Goal: Task Accomplishment & Management: Manage account settings

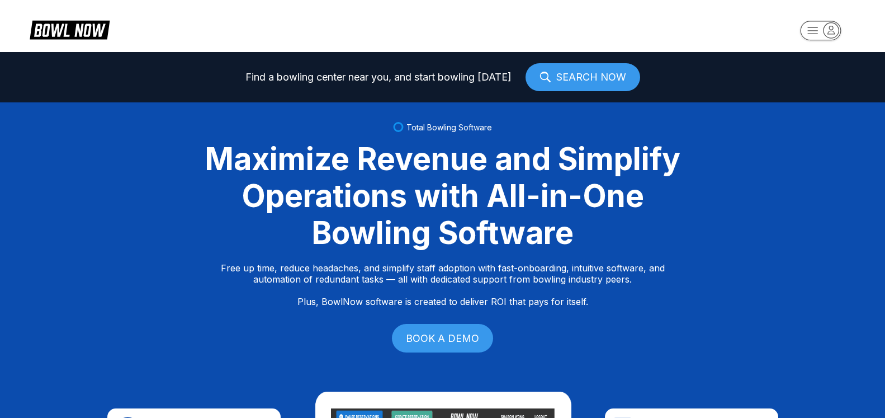
click at [840, 27] on rect "button" at bounding box center [820, 31] width 41 height 20
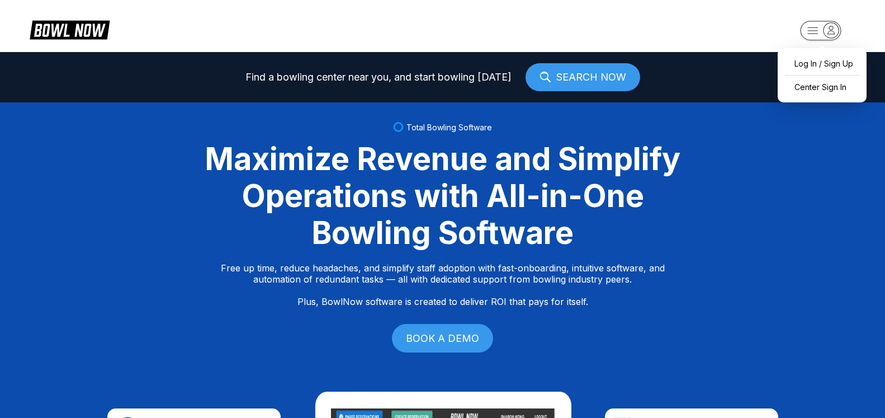
click at [824, 75] on div "Log In / Sign Up Center Sign In" at bounding box center [821, 75] width 89 height 54
click at [823, 84] on div "Center Sign In" at bounding box center [822, 87] width 78 height 20
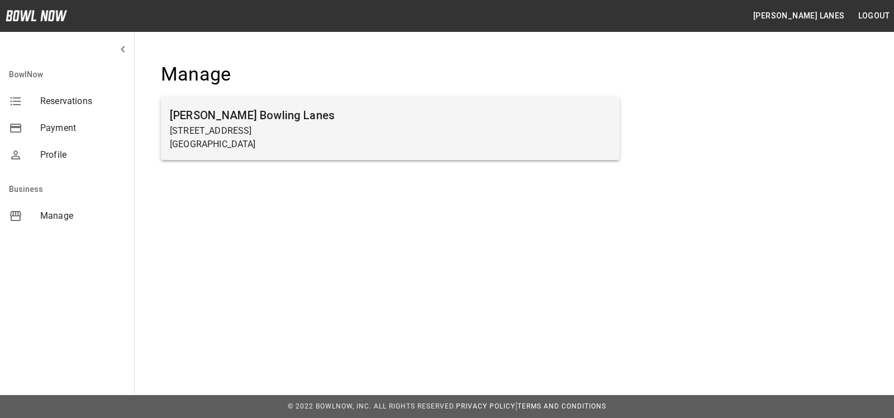
click at [302, 105] on div "[PERSON_NAME] Bowling Lanes [STREET_ADDRESS]" at bounding box center [390, 128] width 459 height 63
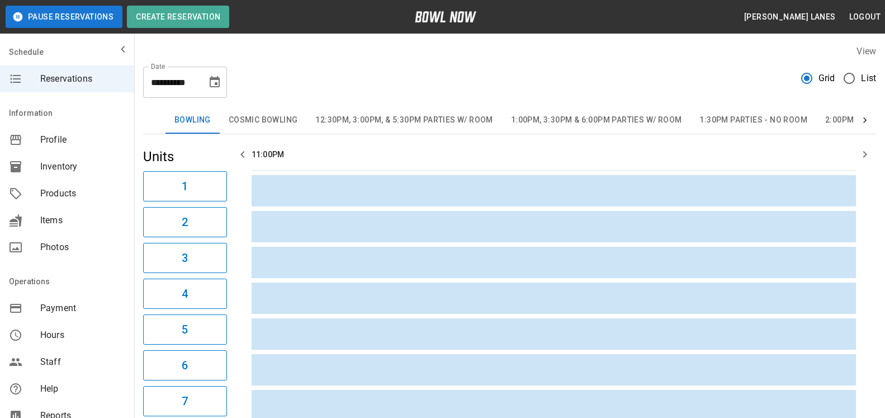
click at [867, 77] on span "List" at bounding box center [868, 78] width 15 height 13
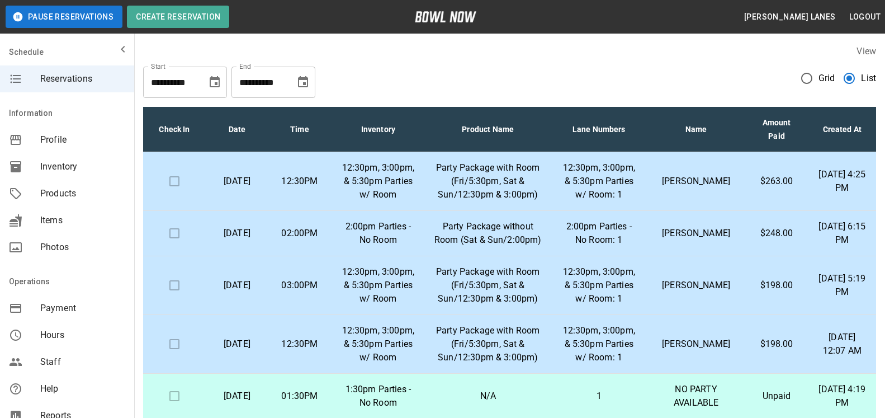
click at [300, 84] on icon "Choose date, selected date is Nov 8, 2025" at bounding box center [302, 81] width 13 height 13
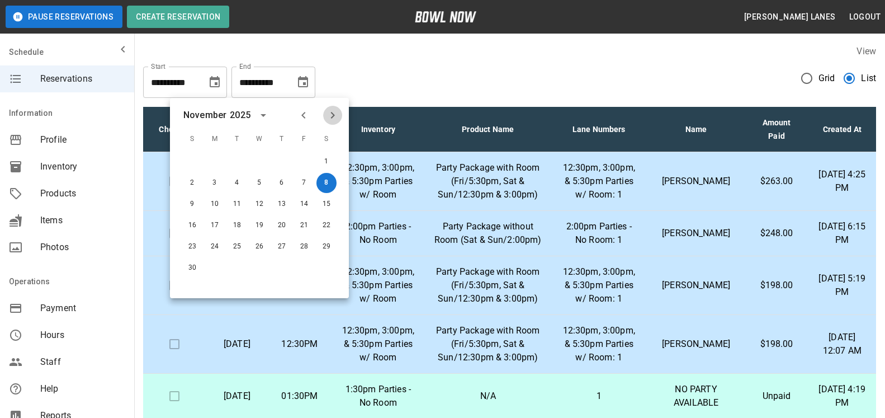
click at [335, 113] on icon "Next month" at bounding box center [332, 114] width 13 height 13
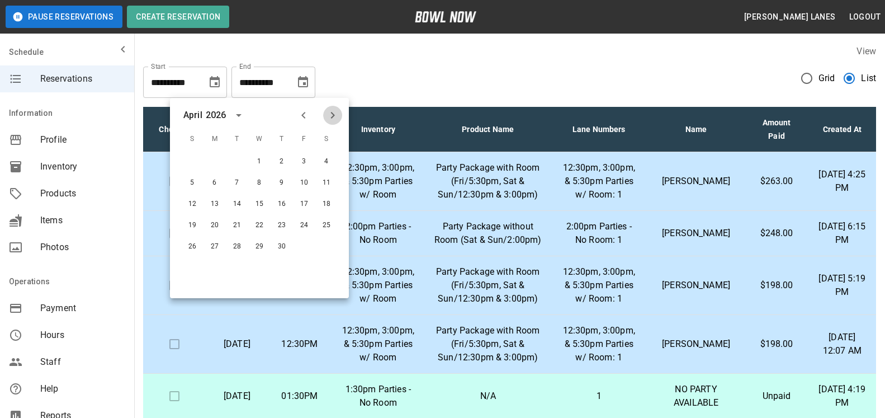
click at [335, 113] on icon "Next month" at bounding box center [332, 114] width 13 height 13
click at [312, 116] on button "Previous month" at bounding box center [303, 115] width 19 height 19
click at [306, 117] on icon "Previous month" at bounding box center [303, 114] width 13 height 13
click at [278, 249] on button "30" at bounding box center [282, 246] width 20 height 20
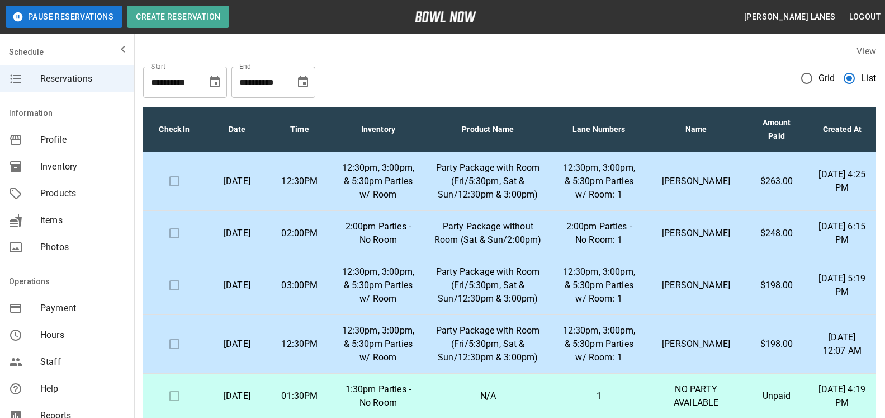
type input "**********"
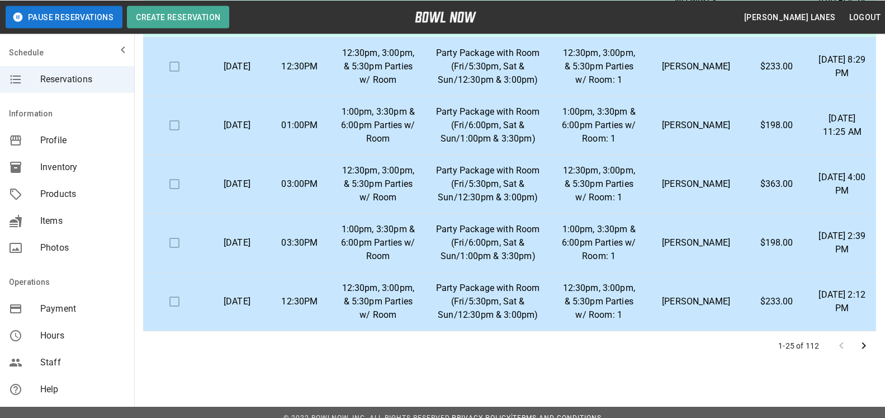
scroll to position [201, 0]
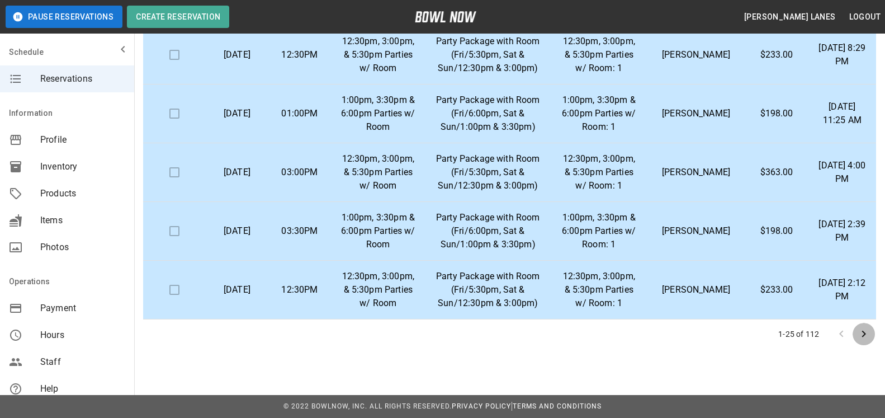
click at [862, 331] on icon "Go to next page" at bounding box center [864, 333] width 4 height 7
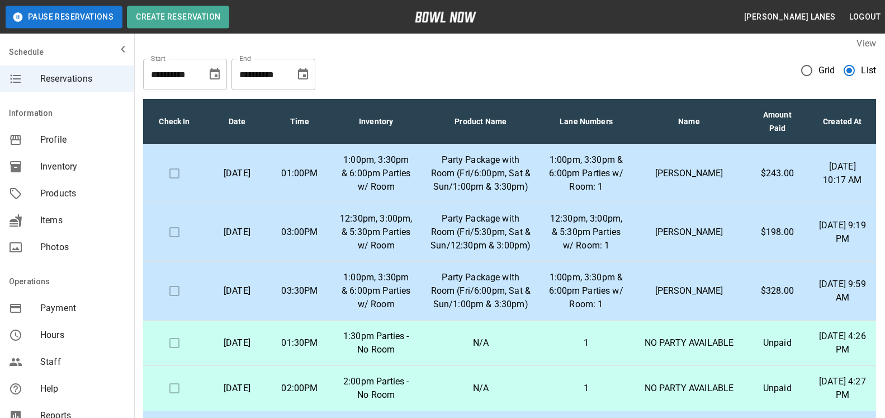
scroll to position [0, 0]
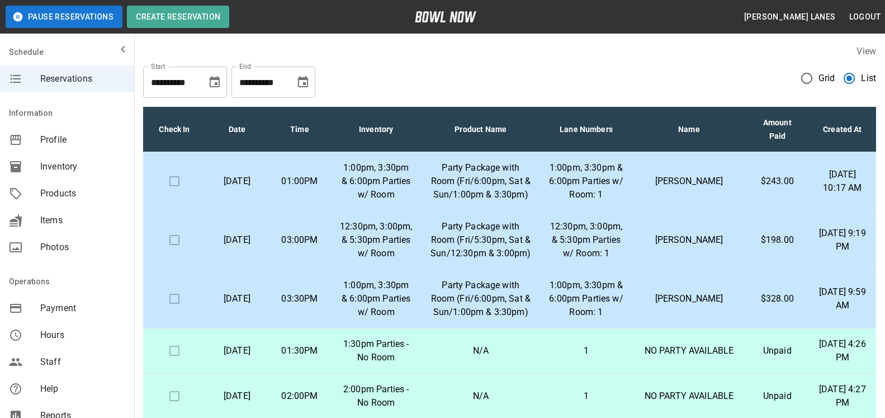
click at [731, 269] on td "Jeanetta Harper" at bounding box center [688, 240] width 113 height 59
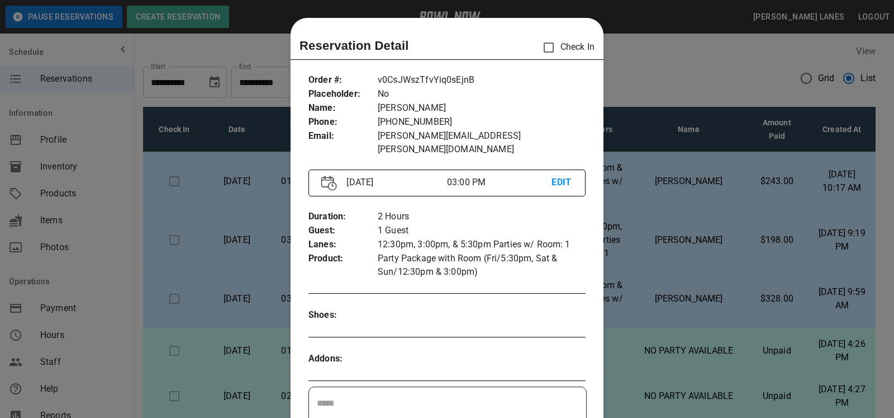
click at [731, 269] on div at bounding box center [447, 209] width 894 height 418
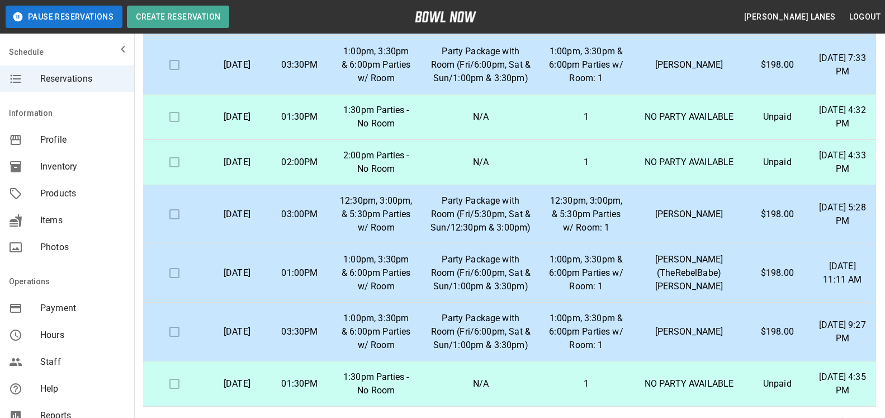
scroll to position [201, 0]
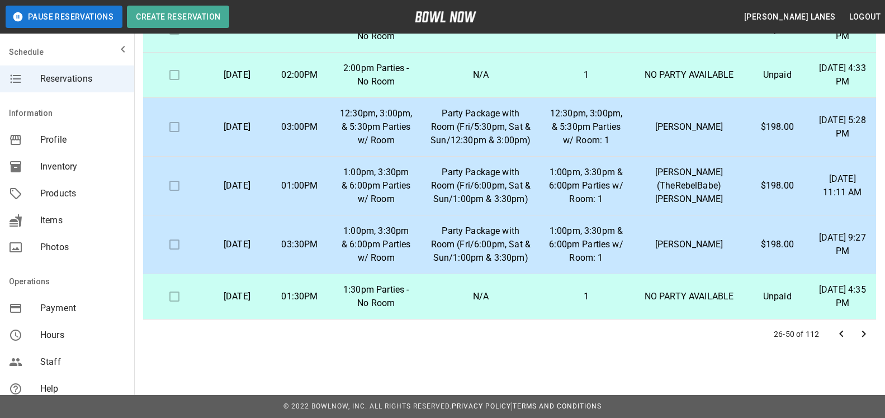
click at [865, 338] on icon "Go to next page" at bounding box center [863, 333] width 13 height 13
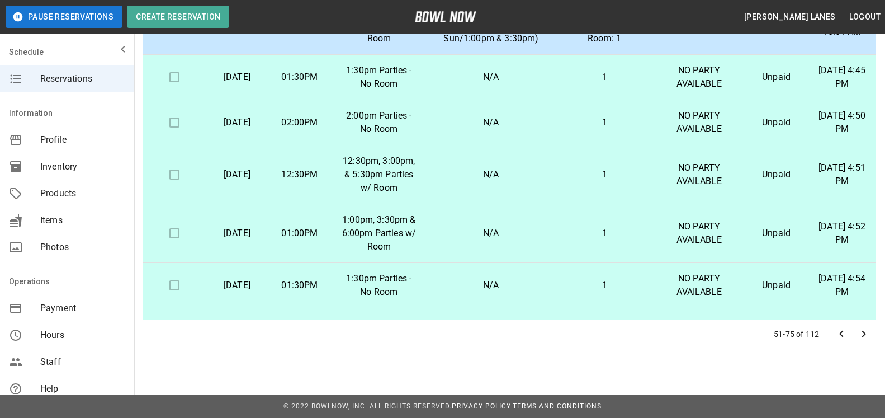
drag, startPoint x: 865, startPoint y: 336, endPoint x: 856, endPoint y: 326, distance: 13.5
click at [865, 334] on icon "Go to next page" at bounding box center [863, 333] width 13 height 13
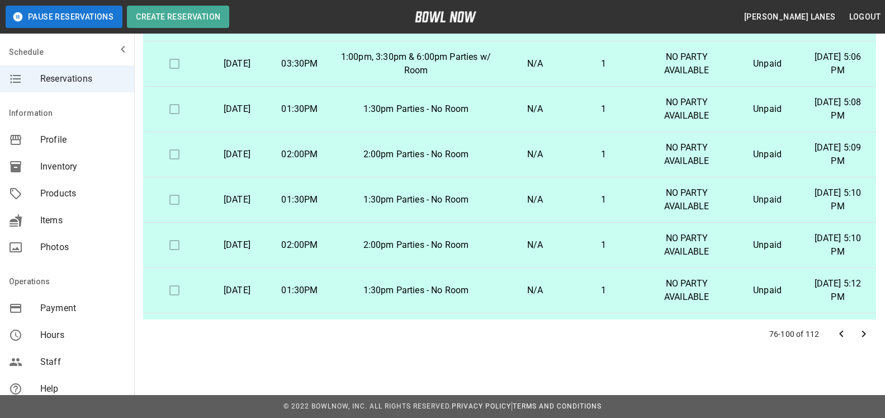
click at [865, 333] on icon "Go to next page" at bounding box center [864, 333] width 4 height 7
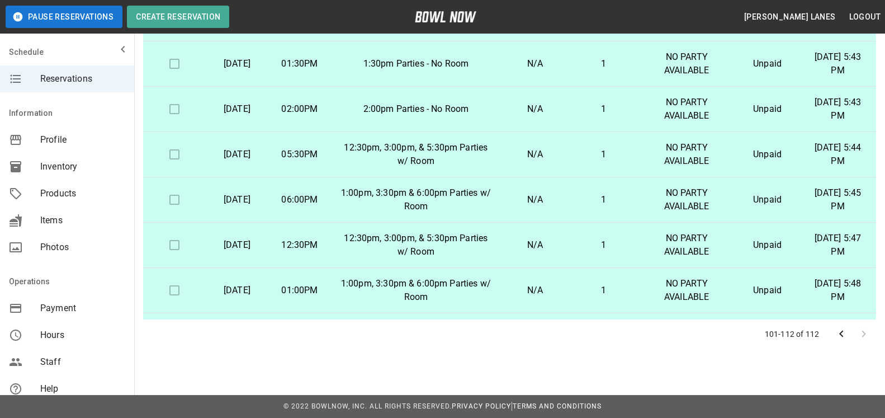
scroll to position [0, 0]
